Goal: Use online tool/utility: Use online tool/utility

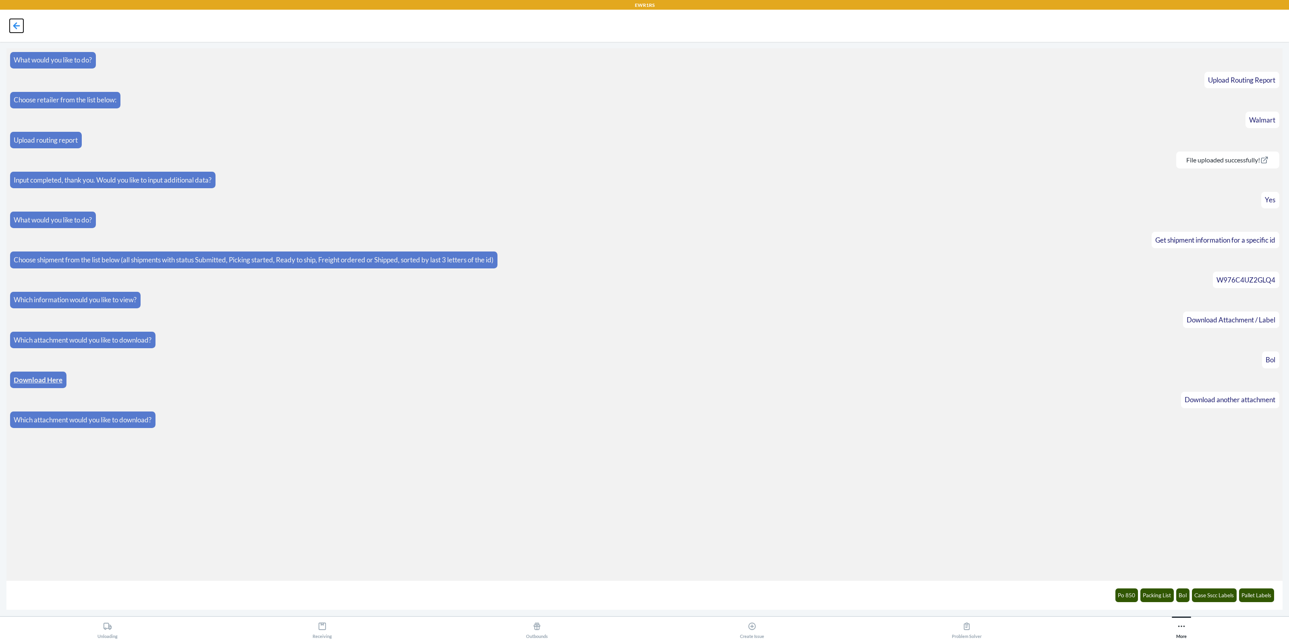
click at [10, 28] on icon at bounding box center [17, 26] width 14 height 14
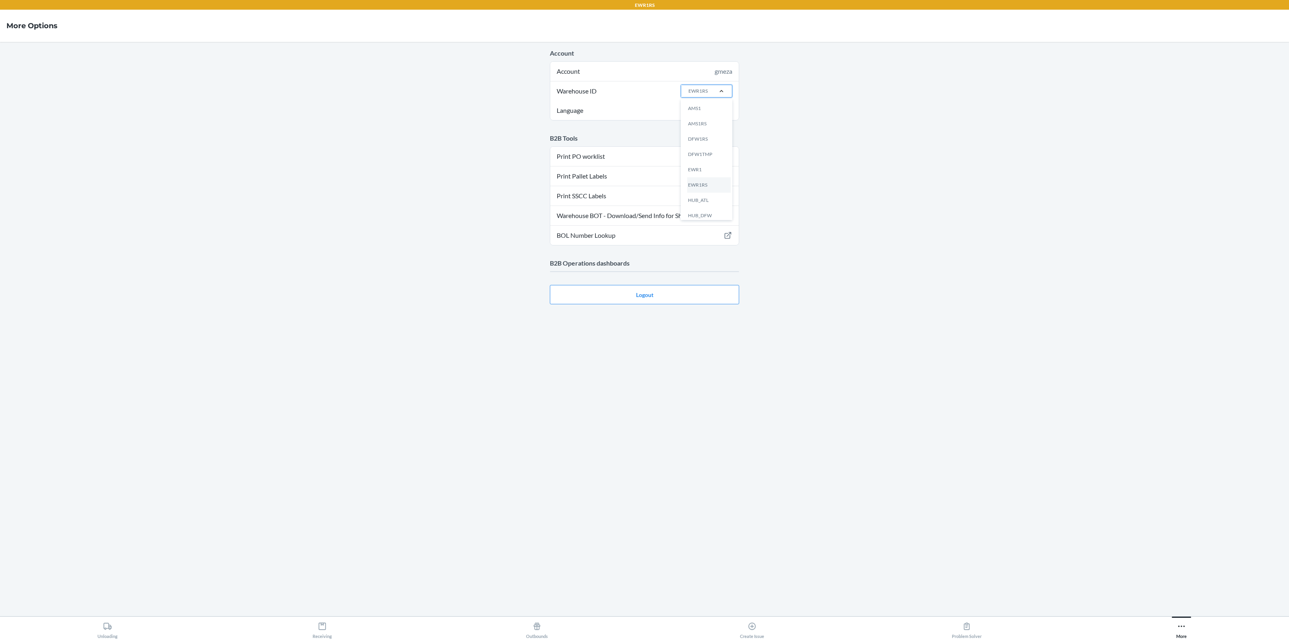
click at [712, 93] on div at bounding box center [721, 91] width 21 height 8
click at [688, 93] on input "Warehouse ID option AMS1 focused, 1 of 25. 25 results available. Use Up and Dow…" at bounding box center [688, 90] width 1 height 7
type input "lax"
click at [709, 124] on div "LAX1RS" at bounding box center [708, 123] width 43 height 15
click at [694, 95] on input "lax" at bounding box center [691, 90] width 7 height 7
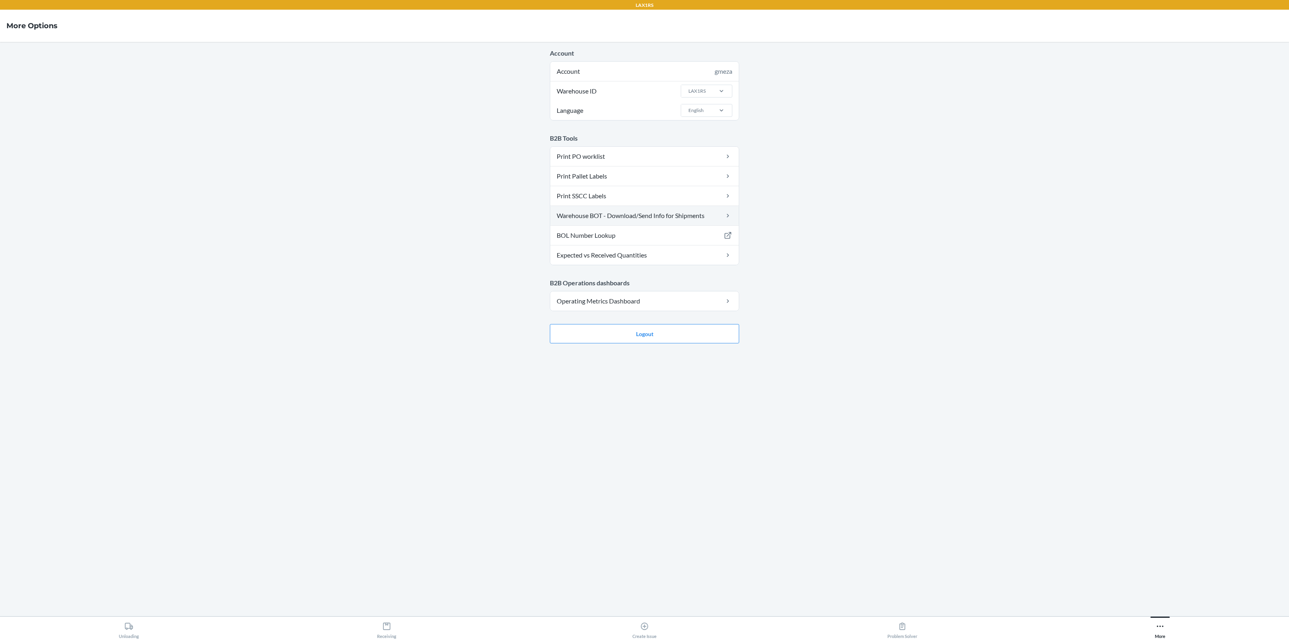
click at [609, 215] on link "Warehouse BOT - Download/Send Info for Shipments" at bounding box center [644, 215] width 188 height 19
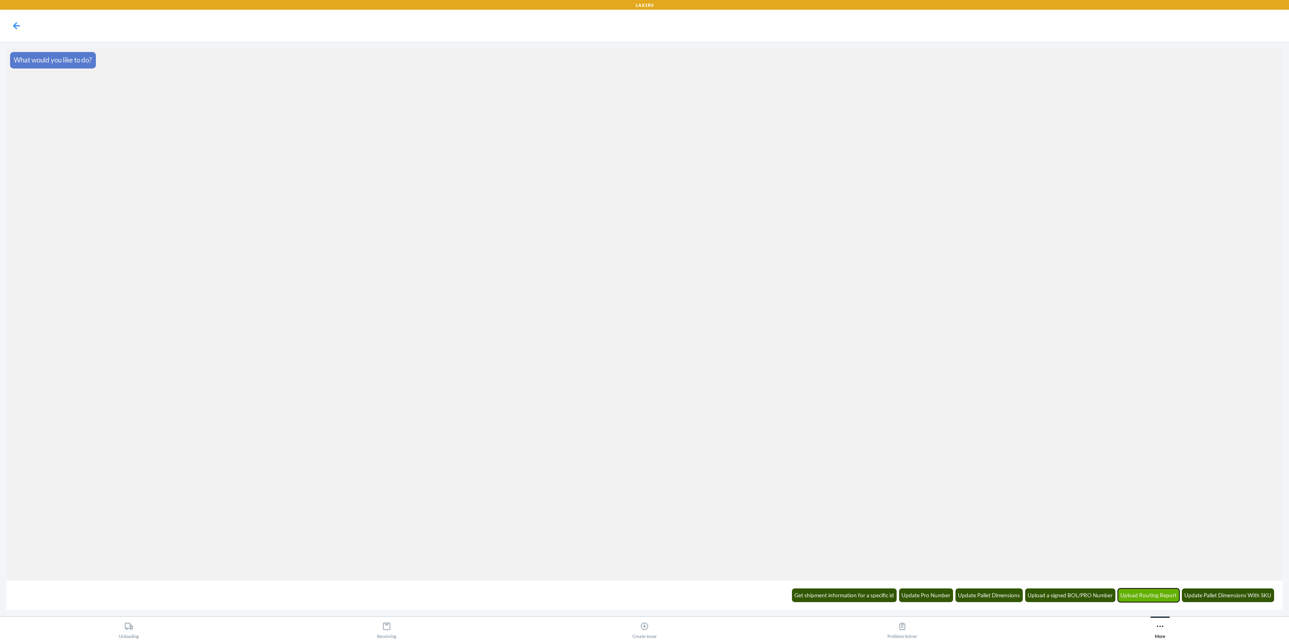
click at [1143, 593] on button "Upload Routing Report" at bounding box center [1149, 595] width 62 height 14
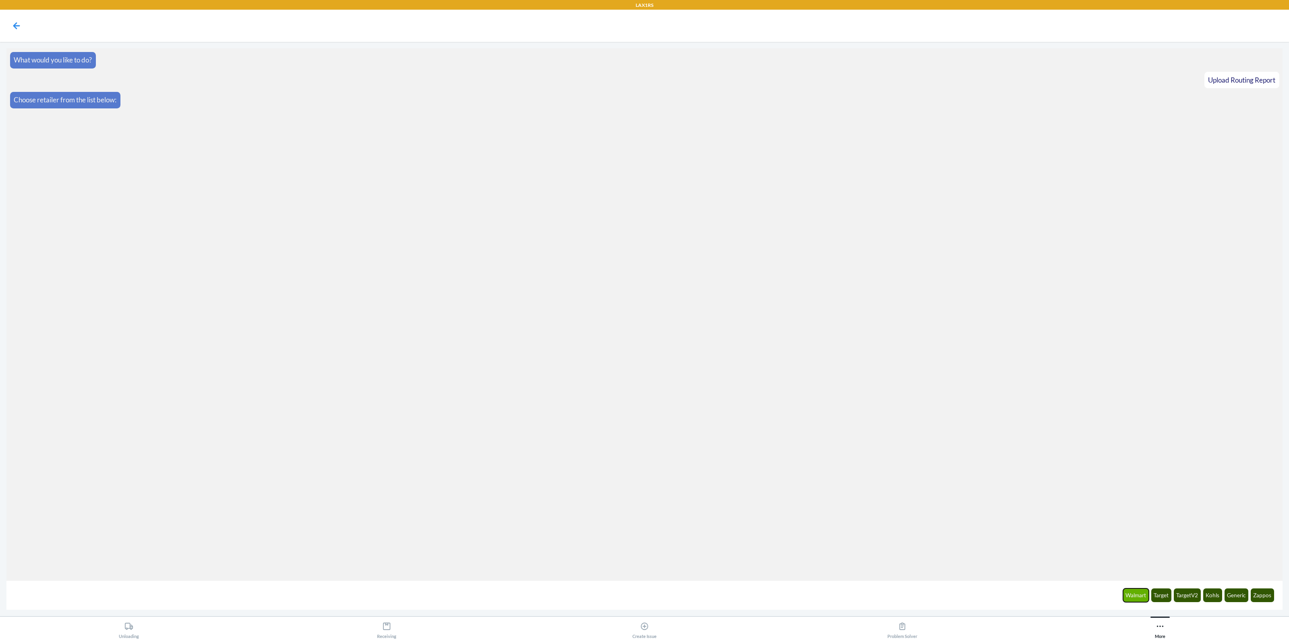
click at [1138, 593] on button "Walmart" at bounding box center [1136, 595] width 26 height 14
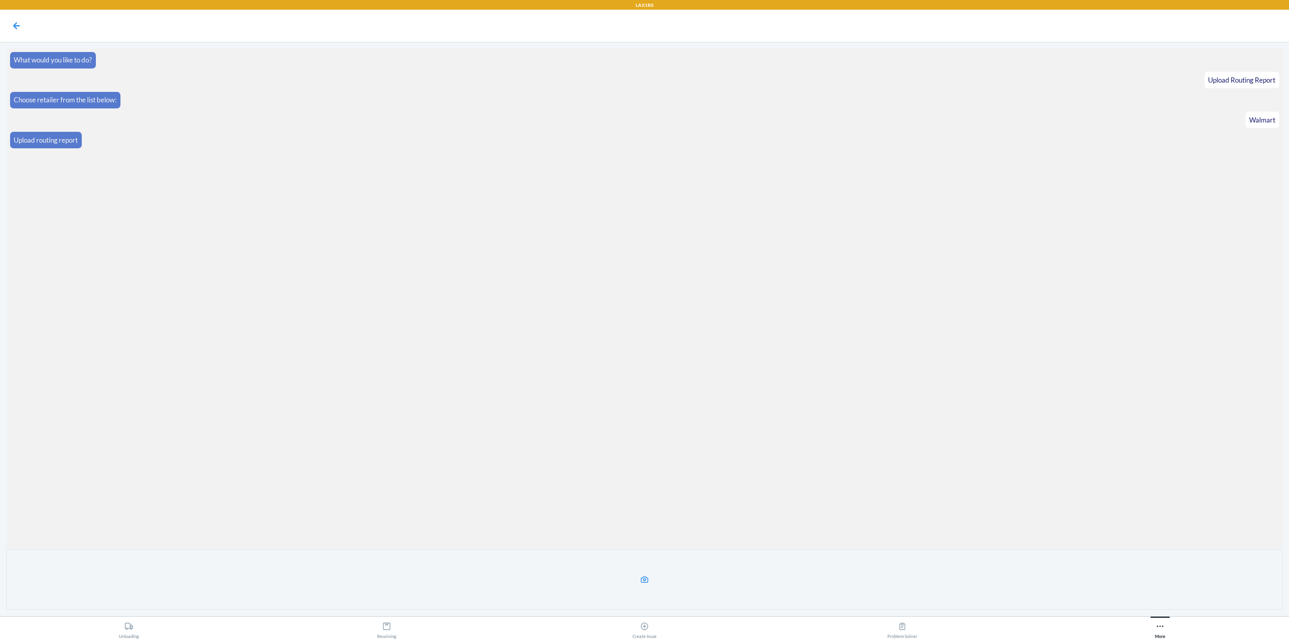
click at [634, 577] on label at bounding box center [644, 579] width 1276 height 60
click at [0, 0] on input "file" at bounding box center [0, 0] width 0 height 0
